Goal: Transaction & Acquisition: Obtain resource

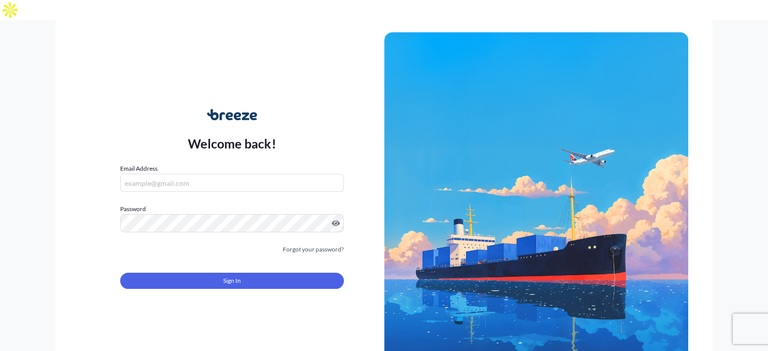
click at [196, 174] on input "Email Address" at bounding box center [231, 183] width 223 height 18
type input "[PERSON_NAME][EMAIL_ADDRESS][PERSON_NAME][DOMAIN_NAME]"
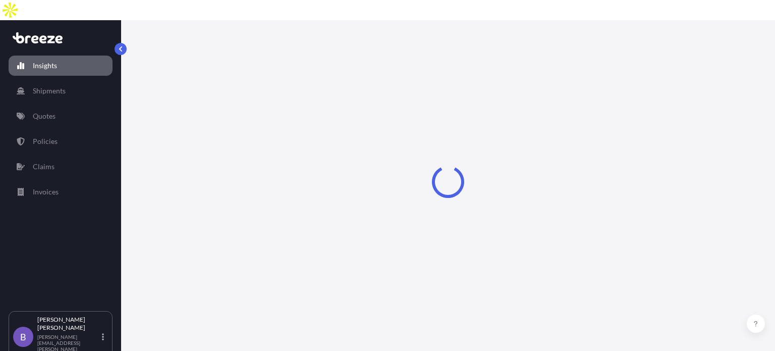
select select "2025"
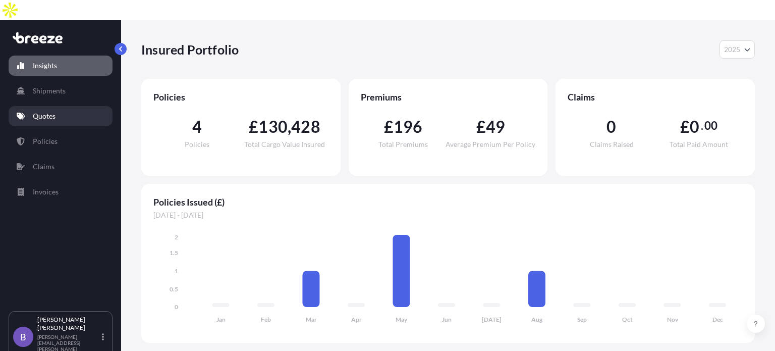
click at [56, 106] on link "Quotes" at bounding box center [61, 116] width 104 height 20
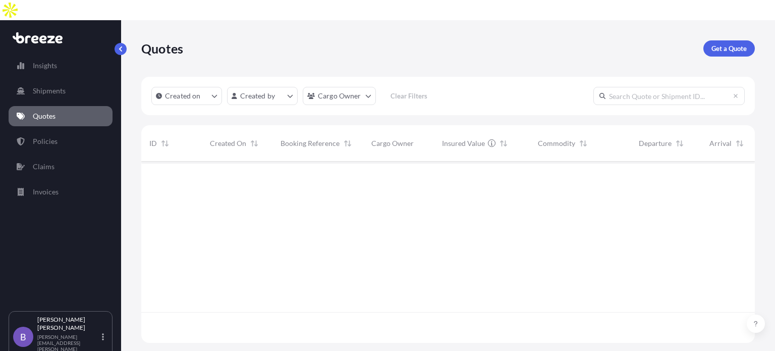
scroll to position [210, 606]
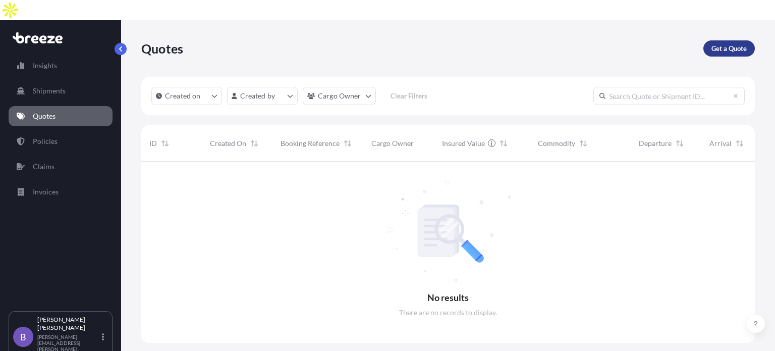
click at [727, 40] on link "Get a Quote" at bounding box center [728, 48] width 51 height 16
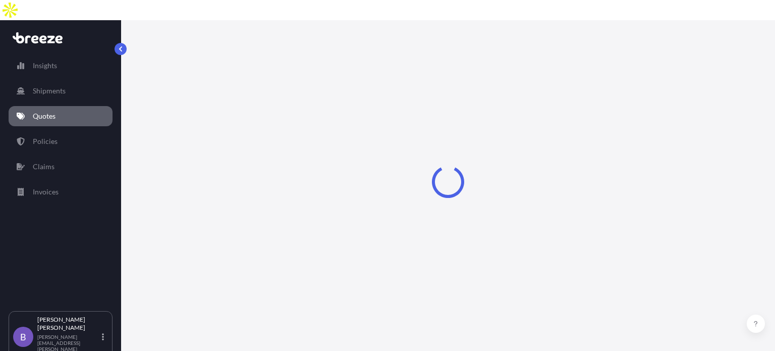
scroll to position [16, 0]
select select "Sea"
select select "1"
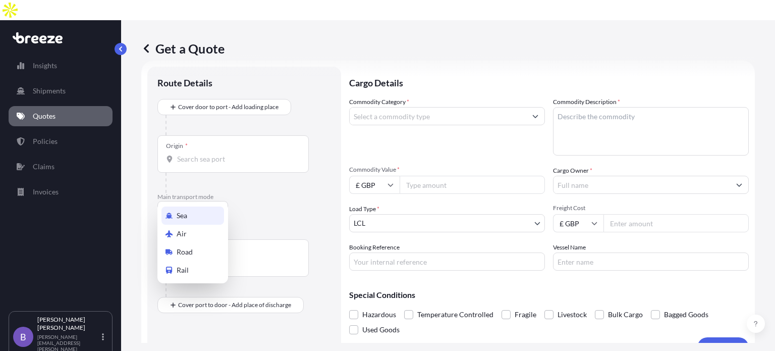
click at [189, 187] on body "Insights Shipments Quotes Policies Claims Invoices B [PERSON_NAME] [PERSON_NAME…" at bounding box center [387, 185] width 775 height 371
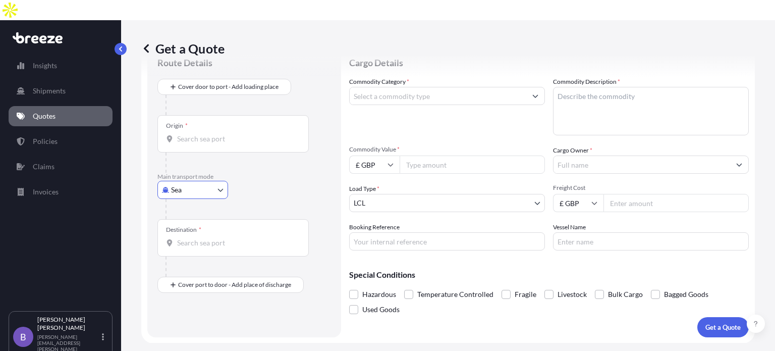
scroll to position [0, 0]
